Goal: Find specific page/section: Find specific page/section

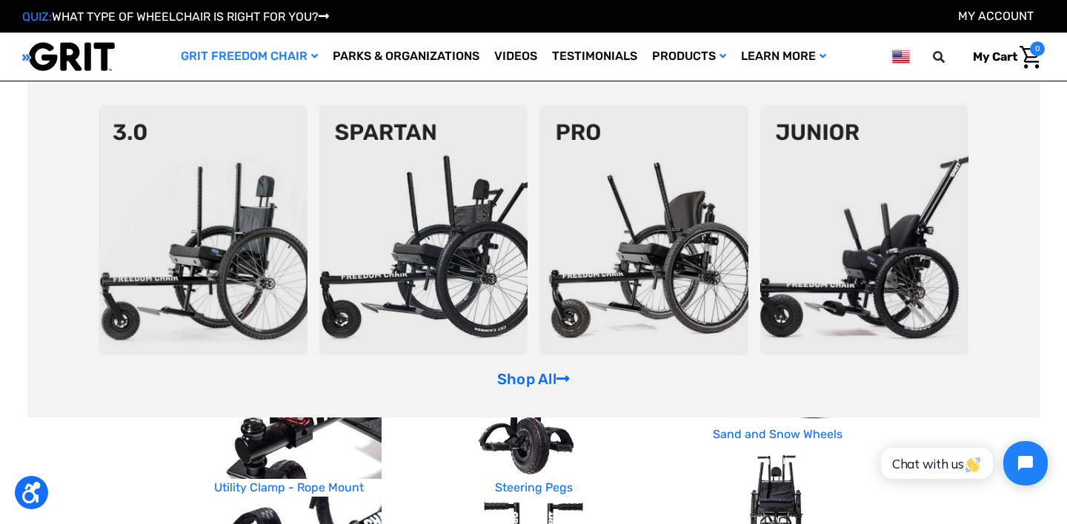
click at [855, 247] on img at bounding box center [864, 230] width 209 height 250
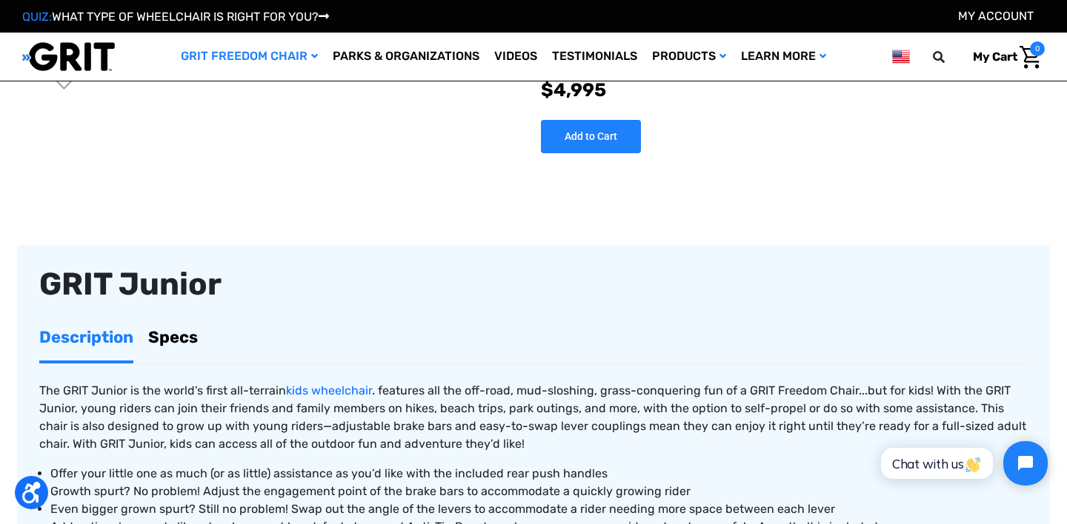
scroll to position [316, 0]
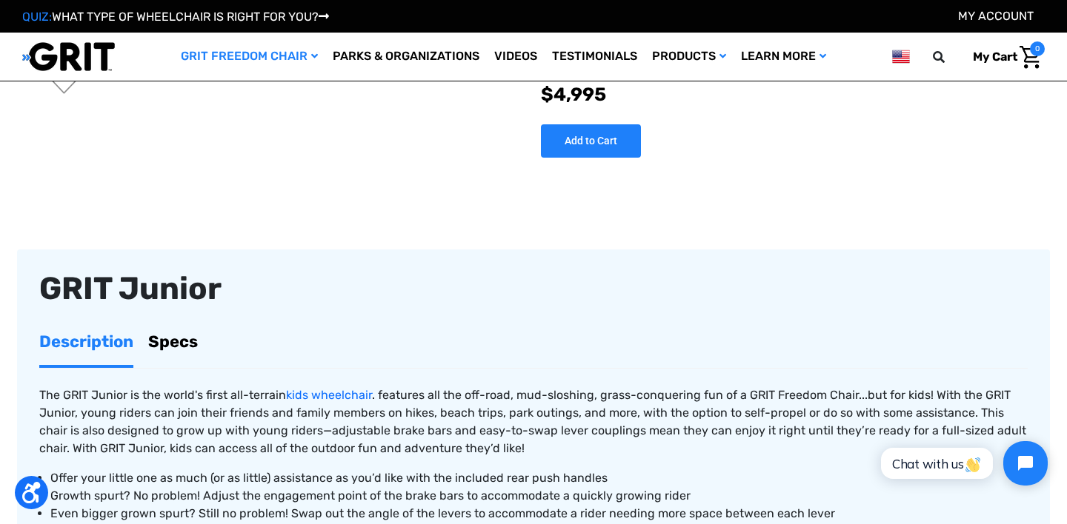
click at [165, 342] on link "Specs" at bounding box center [173, 341] width 50 height 47
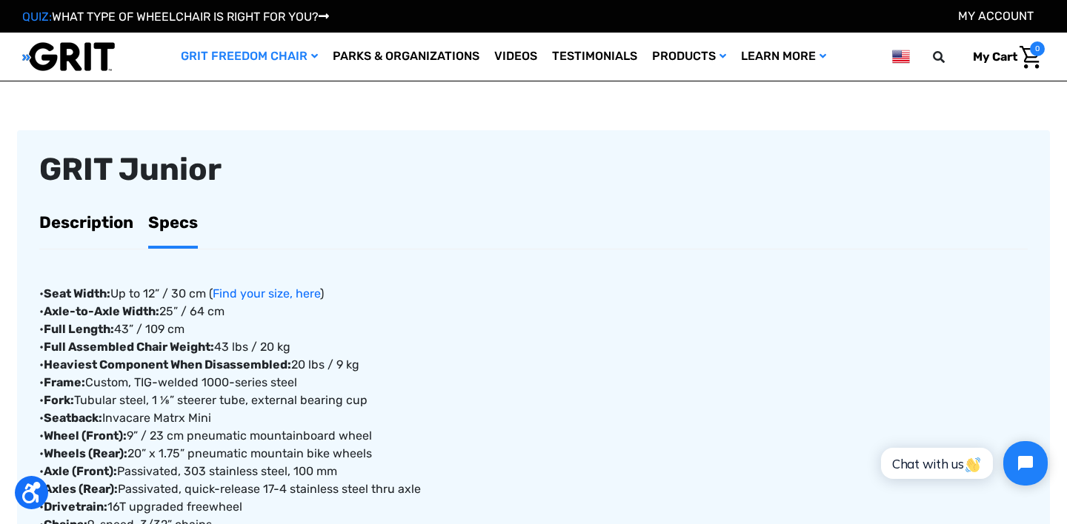
scroll to position [436, 0]
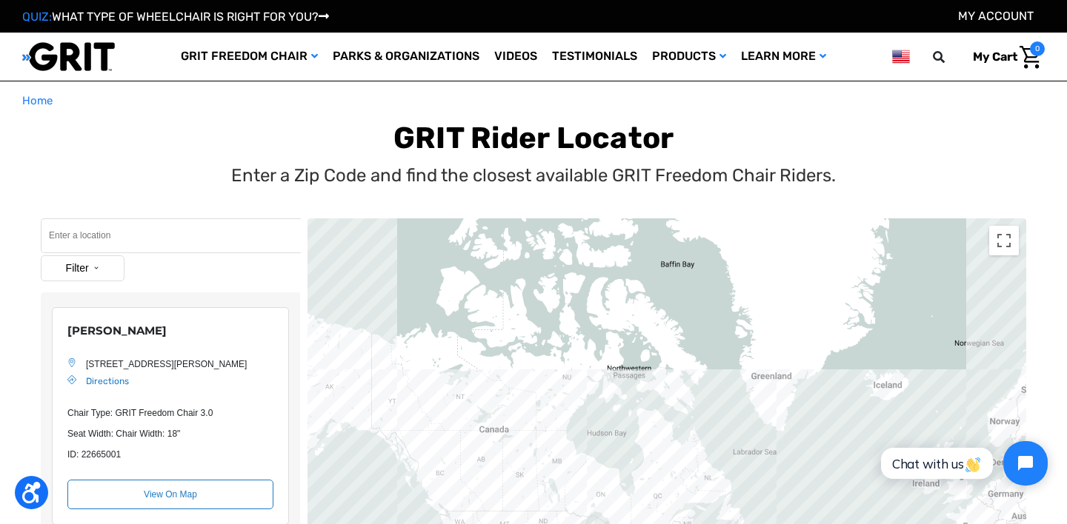
click at [179, 242] on input "Search" at bounding box center [171, 235] width 260 height 35
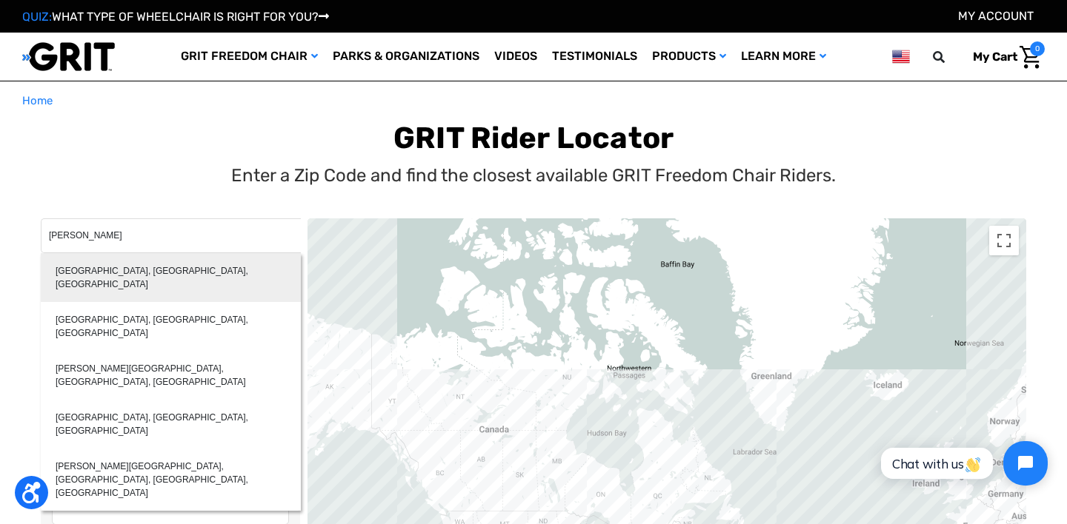
type input "Guthrie, OK, USA"
click at [190, 271] on div "Guthrie, OK, USA" at bounding box center [171, 277] width 260 height 49
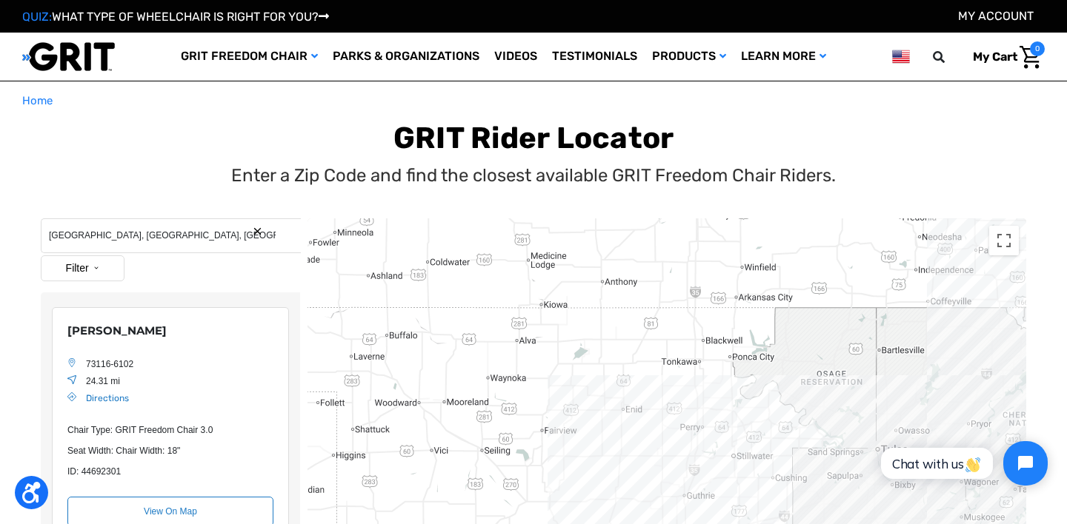
click at [98, 282] on div "Filter Select All Ambassador Customer Park With Chair" at bounding box center [170, 271] width 259 height 30
click at [97, 274] on button "Filter" at bounding box center [83, 269] width 84 height 26
click at [97, 392] on label "Park With Chair" at bounding box center [87, 386] width 57 height 27
click at [59, 392] on input "Park With Chair" at bounding box center [54, 386] width 10 height 27
